Goal: Information Seeking & Learning: Learn about a topic

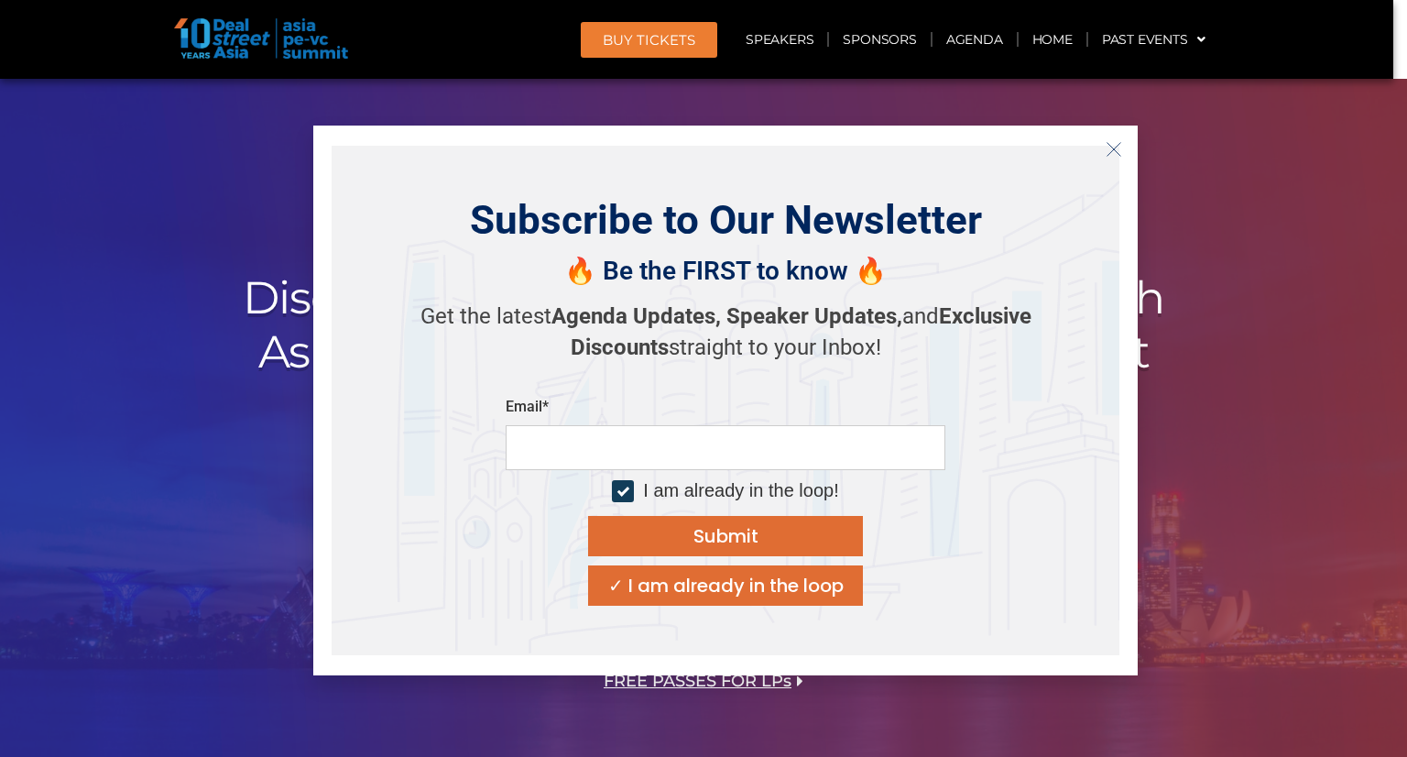
click at [1123, 148] on button "Close" at bounding box center [1114, 149] width 29 height 29
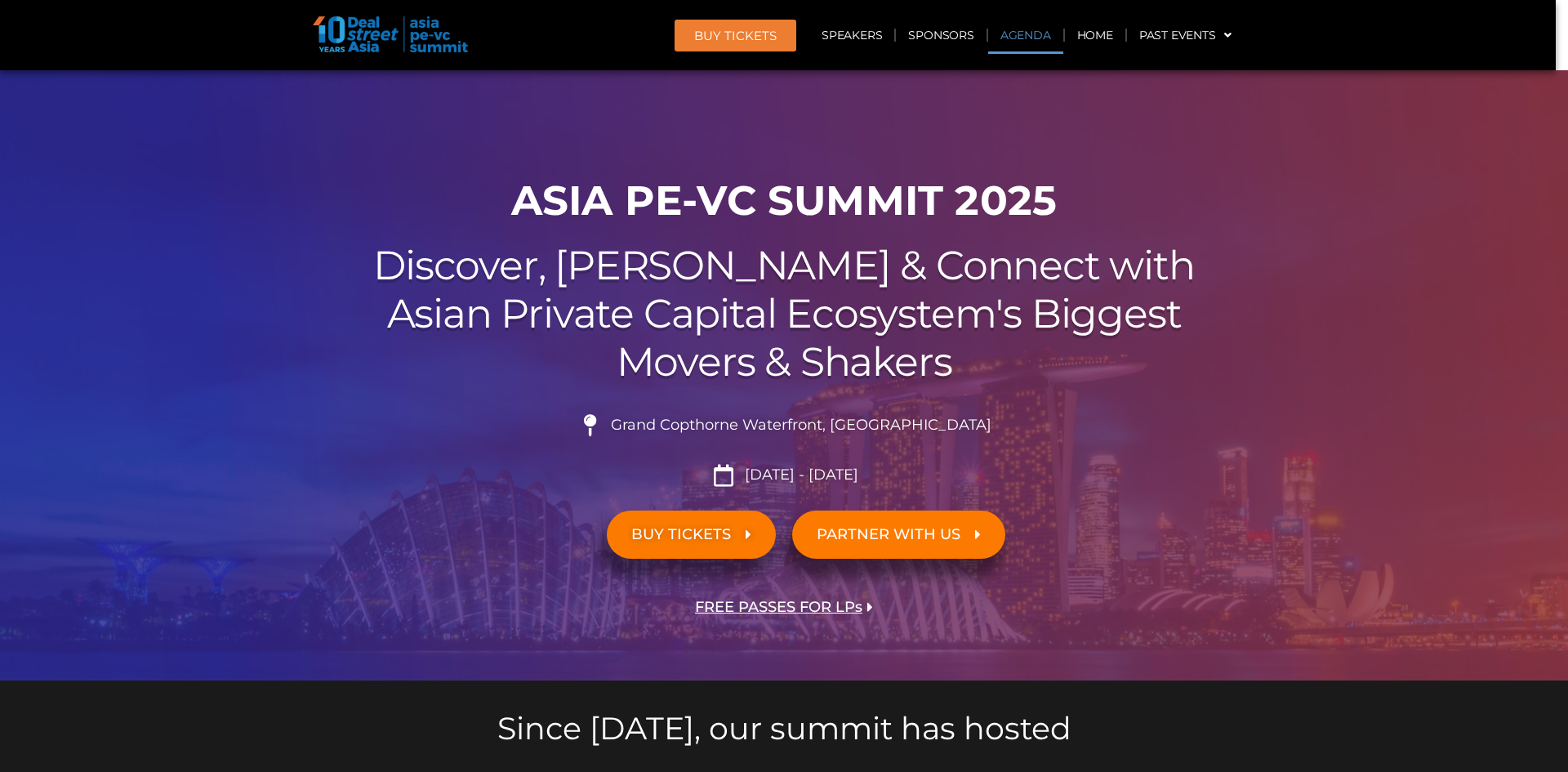
click at [1024, 41] on link "Agenda" at bounding box center [1026, 35] width 75 height 37
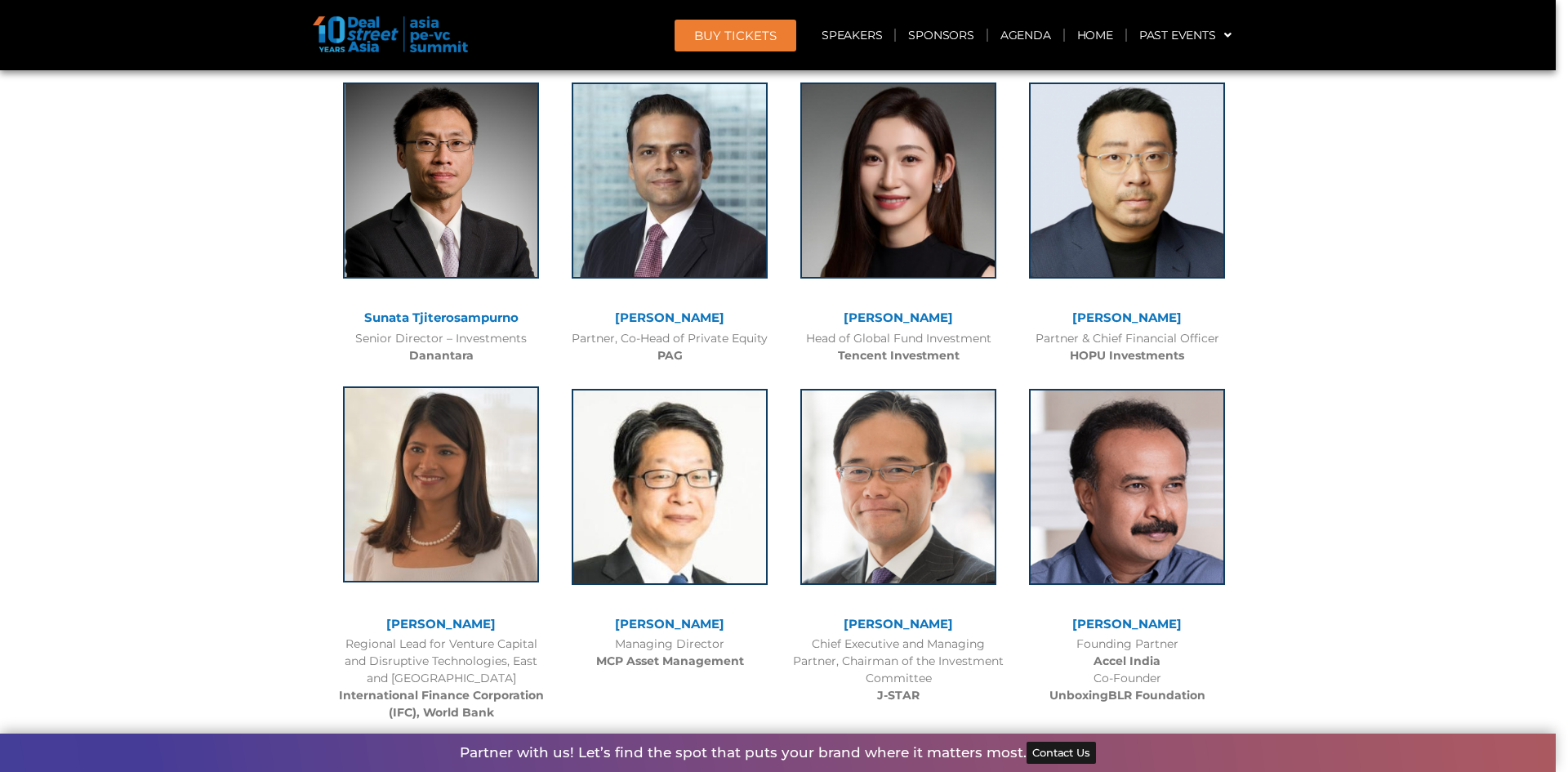
scroll to position [1606, 0]
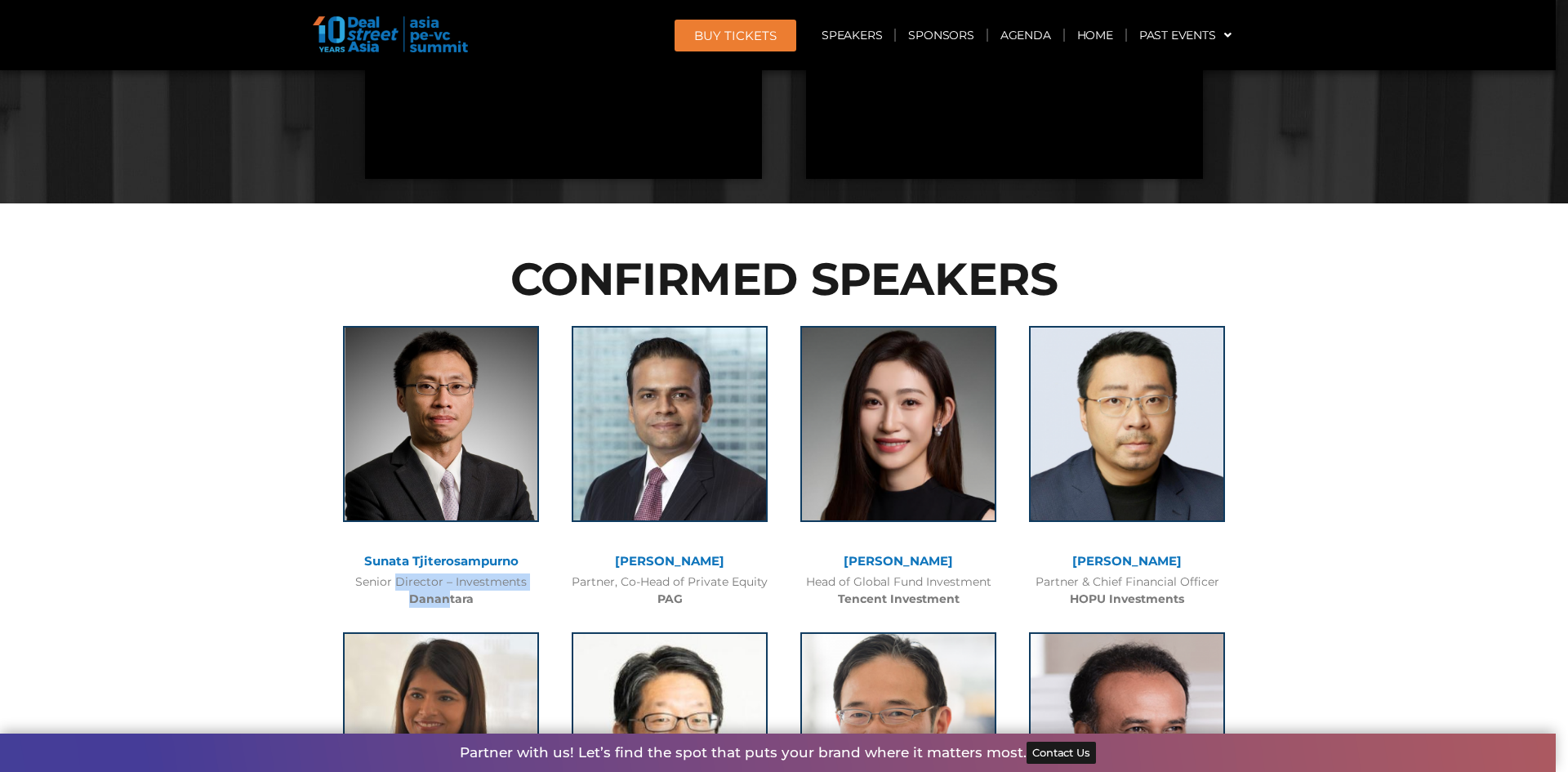
drag, startPoint x: 434, startPoint y: 599, endPoint x: 365, endPoint y: 577, distance: 72.4
click at [365, 577] on div "Senior Director – Investments Danantara" at bounding box center [441, 590] width 212 height 34
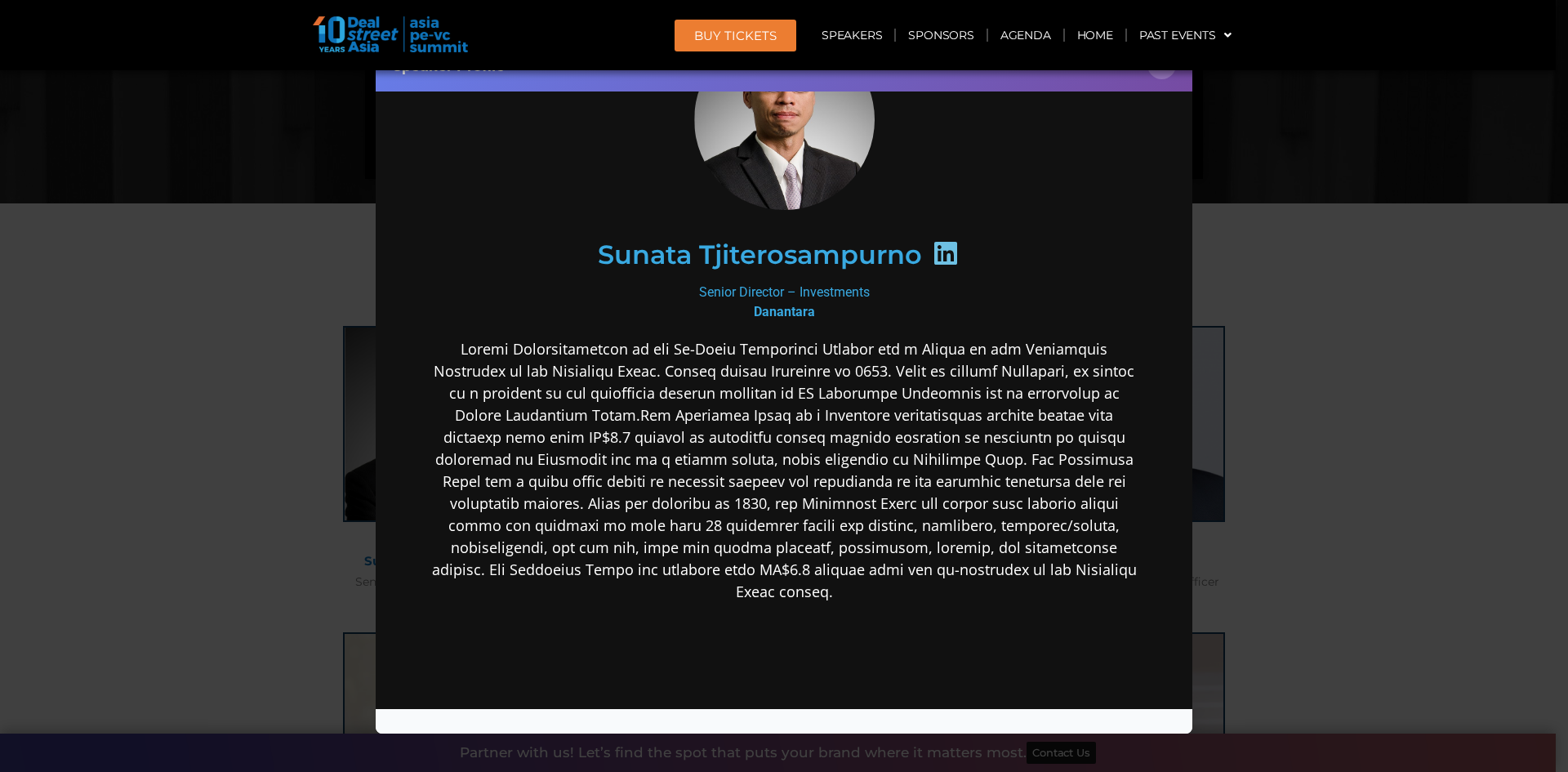
scroll to position [0, 0]
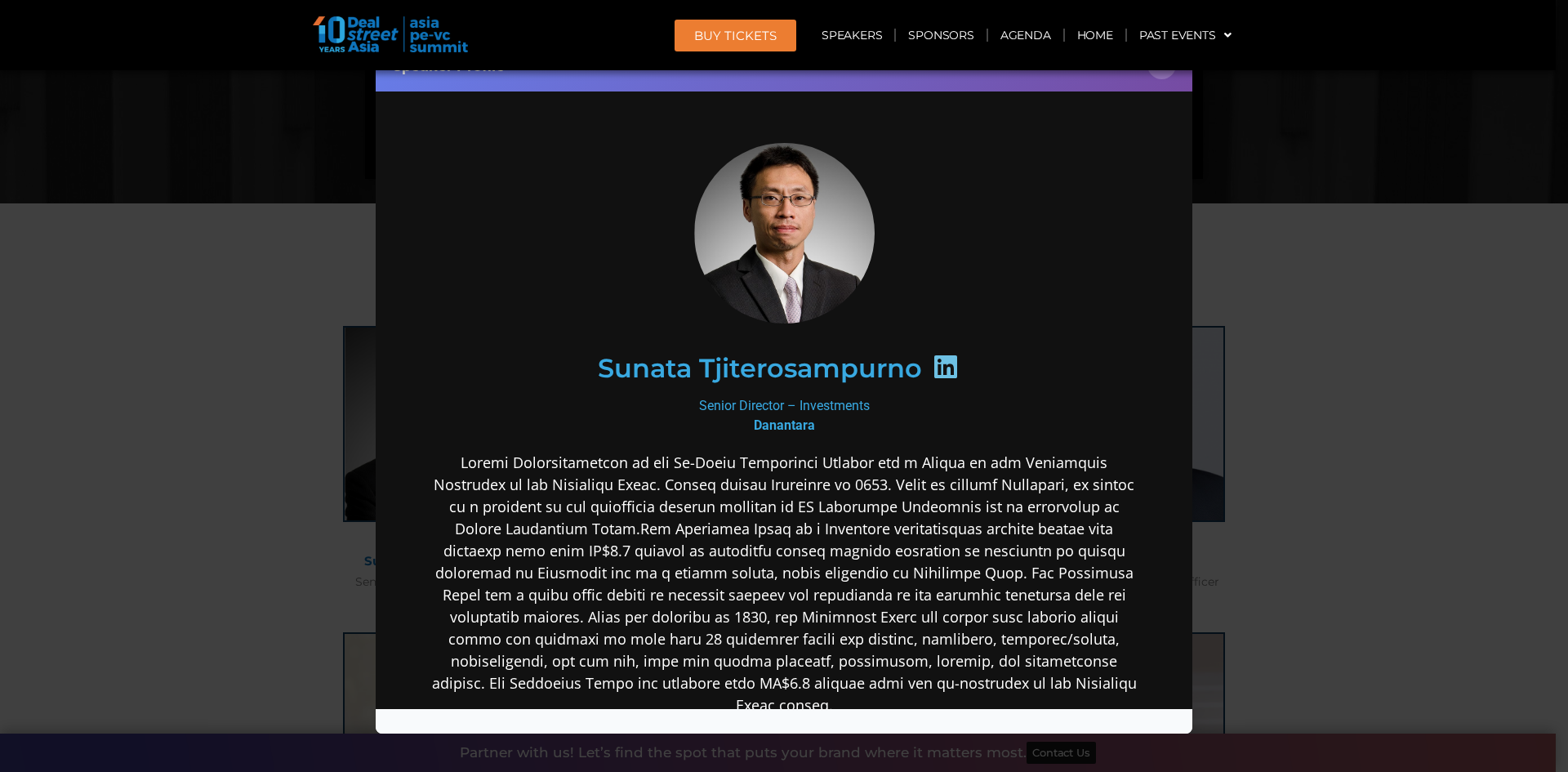
click at [1166, 70] on header "BUY Tickets Speakers Sponsors Agenda Home Past Events SG 2025 JKT 2025 SG 2024 …" at bounding box center [778, 35] width 1556 height 70
click at [1162, 70] on header "BUY Tickets Speakers Sponsors Agenda Home Past Events SG 2025 JKT 2025 SG 2024 …" at bounding box center [778, 35] width 1556 height 70
click at [1160, 73] on button "×" at bounding box center [1162, 65] width 29 height 29
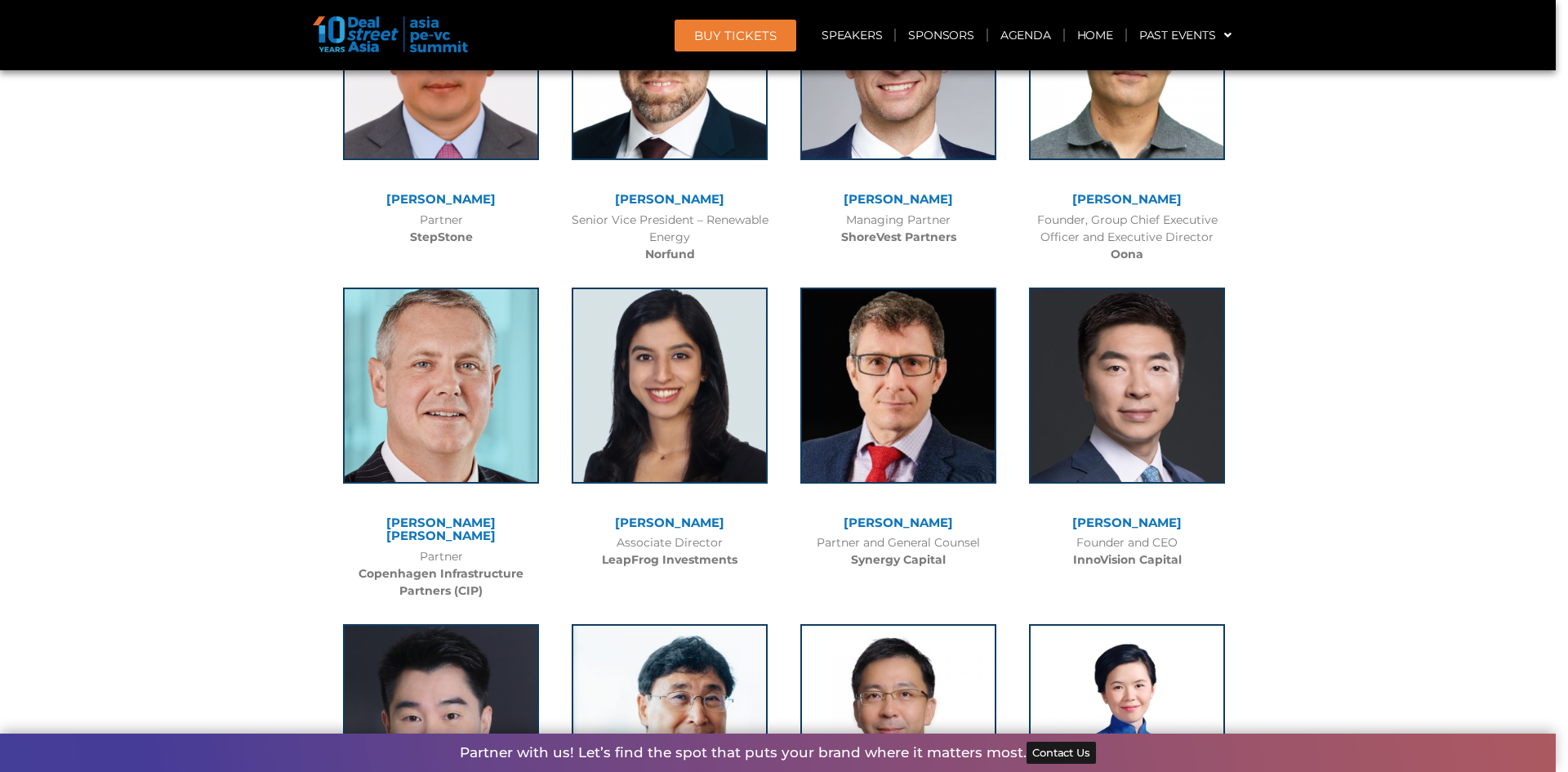
scroll to position [7813, 0]
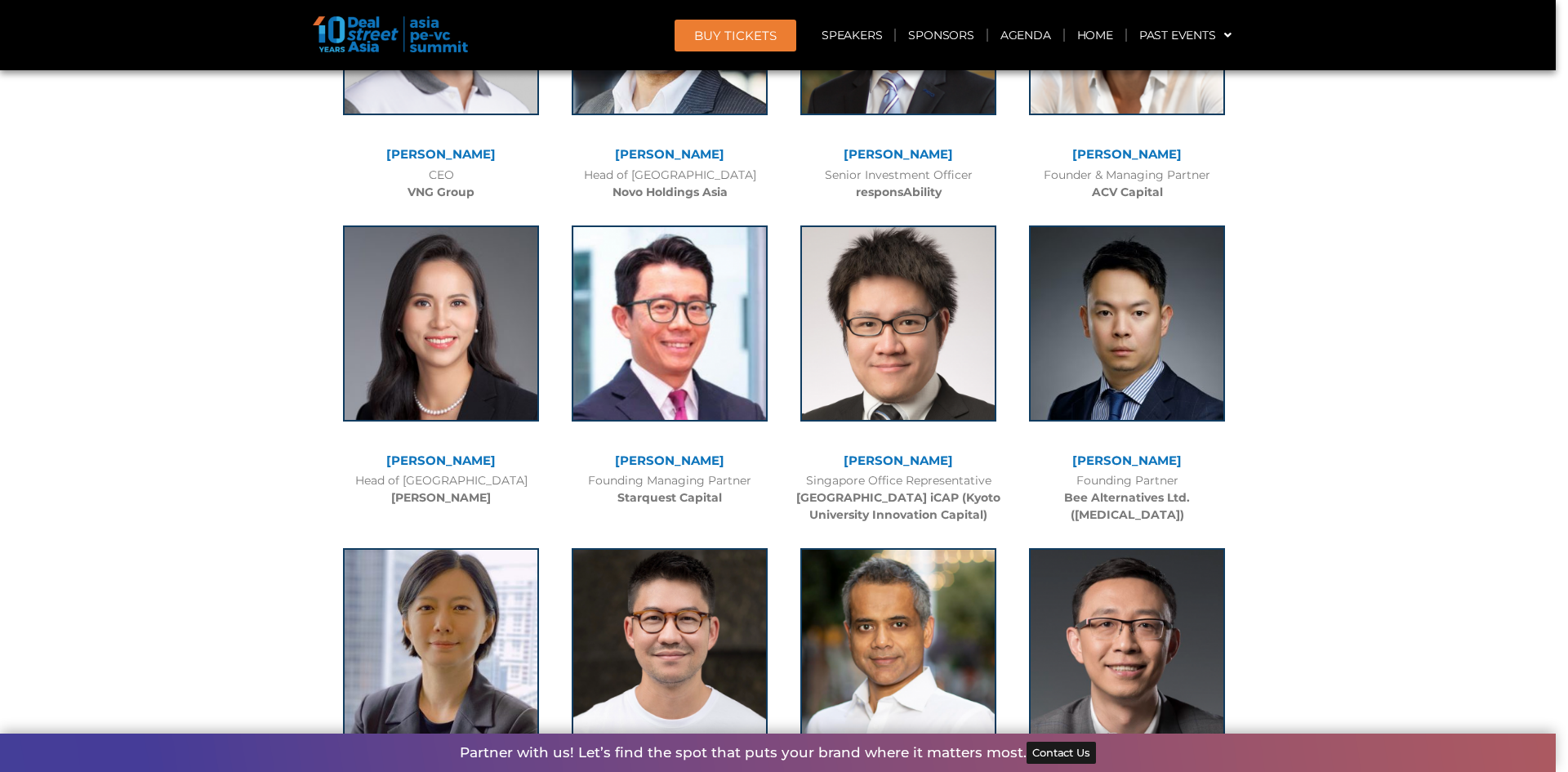
scroll to position [7270, 0]
